Goal: Subscribe to service/newsletter

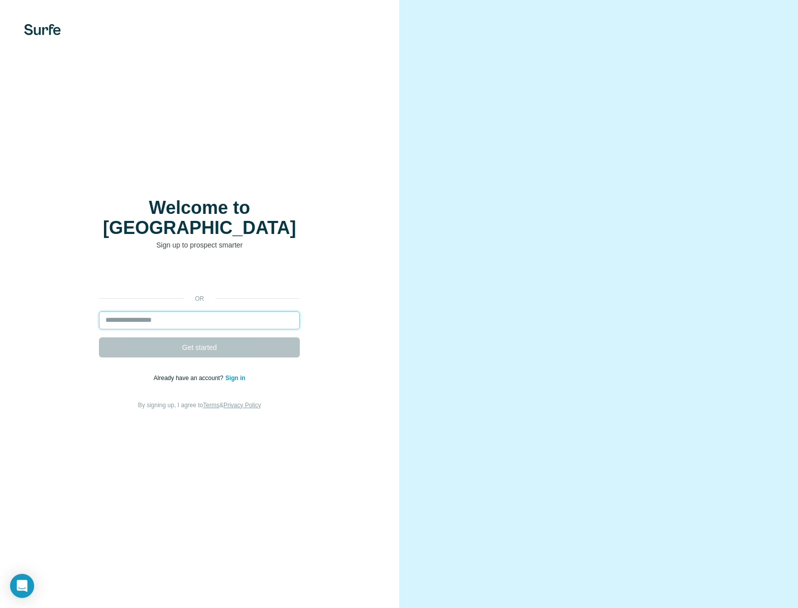
click at [138, 313] on input "email" at bounding box center [199, 320] width 201 height 18
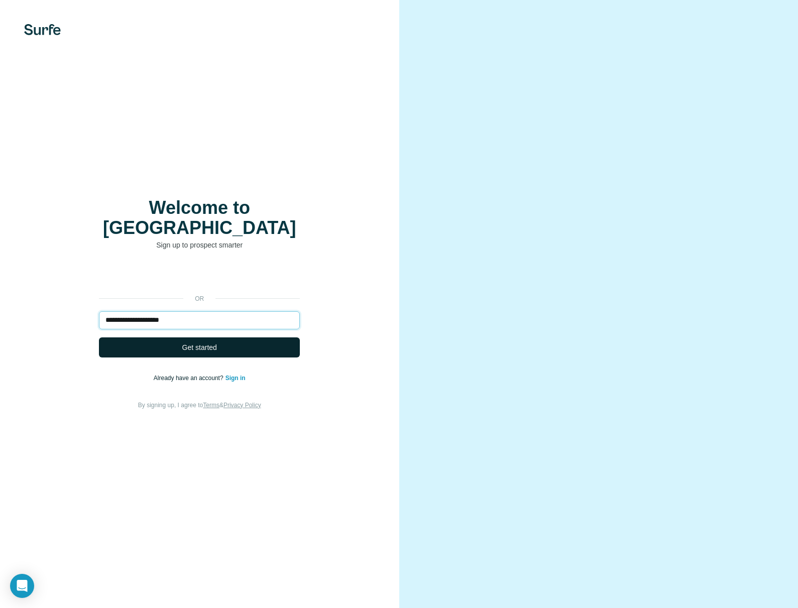
type input "**********"
click at [159, 338] on button "Get started" at bounding box center [199, 348] width 201 height 20
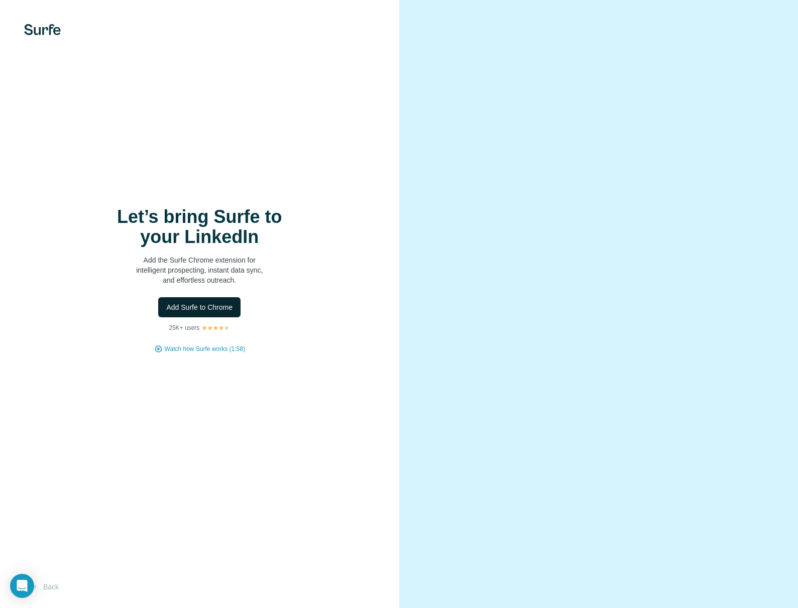
click at [184, 307] on span "Add Surfe to Chrome" at bounding box center [199, 307] width 66 height 10
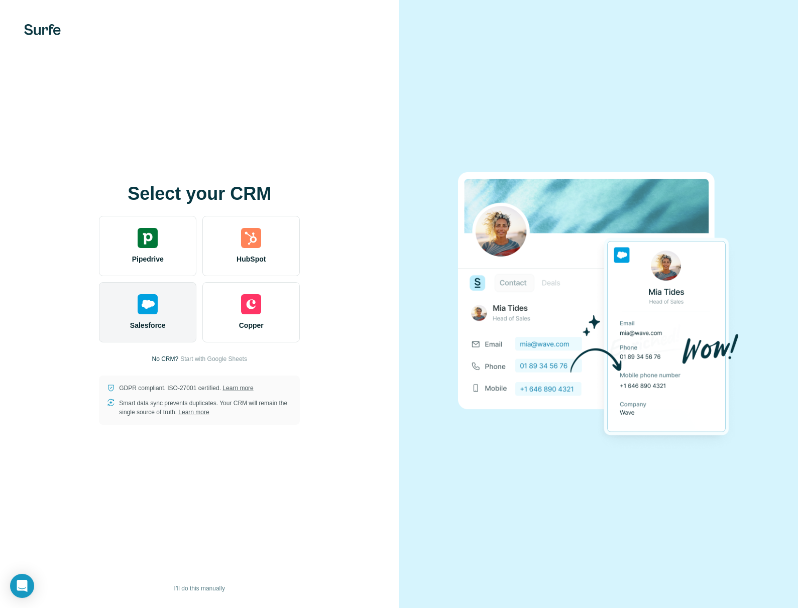
click at [144, 303] on img at bounding box center [148, 304] width 20 height 20
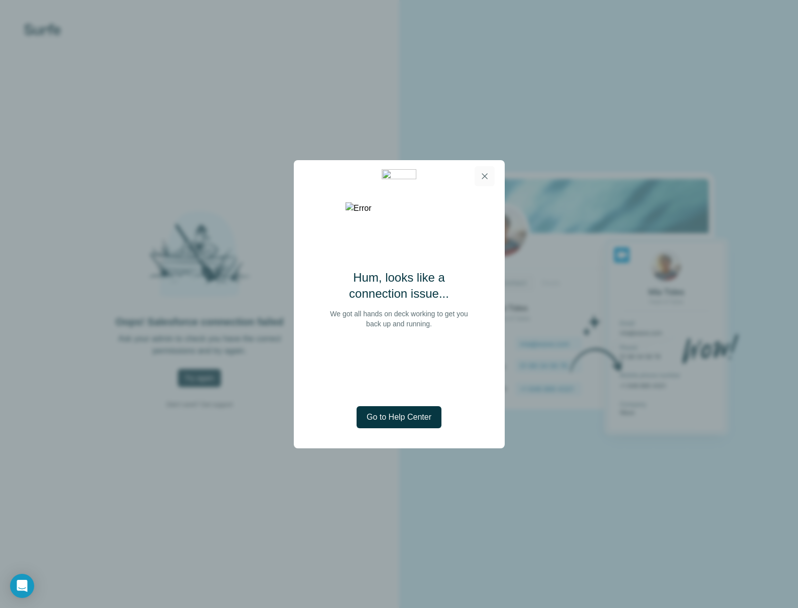
click at [483, 178] on icon "button" at bounding box center [485, 176] width 10 height 10
